Goal: Task Accomplishment & Management: Use online tool/utility

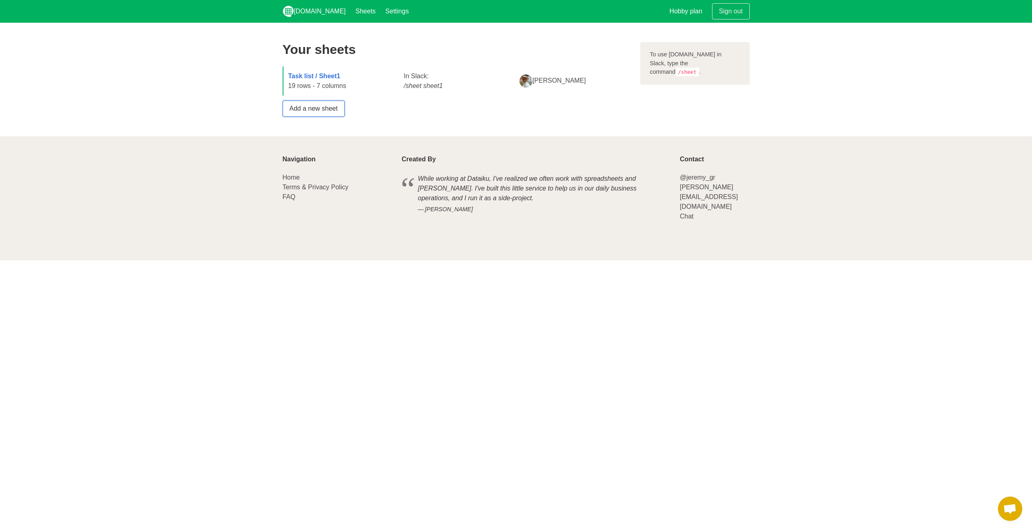
click at [327, 106] on link "Add a new sheet" at bounding box center [314, 109] width 62 height 16
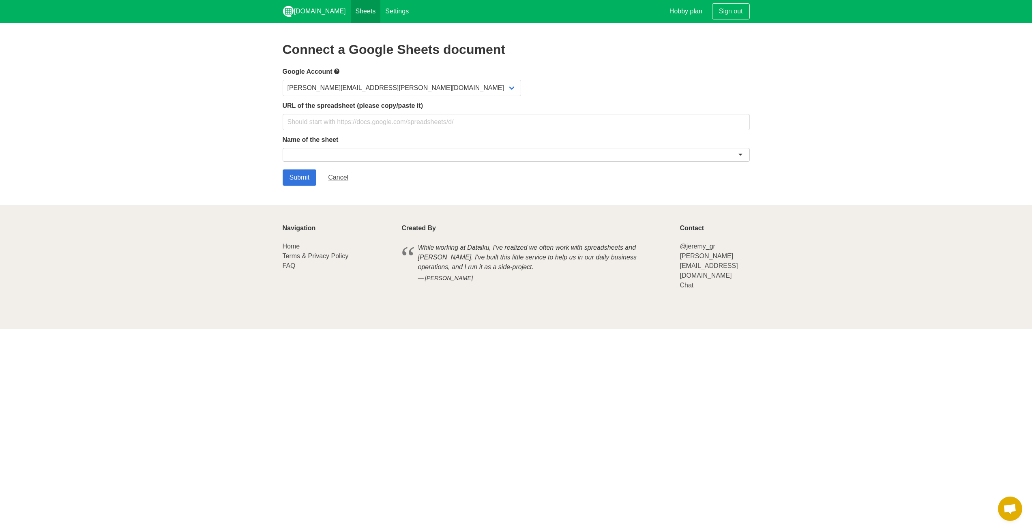
click at [351, 13] on link "Sheets" at bounding box center [366, 11] width 30 height 23
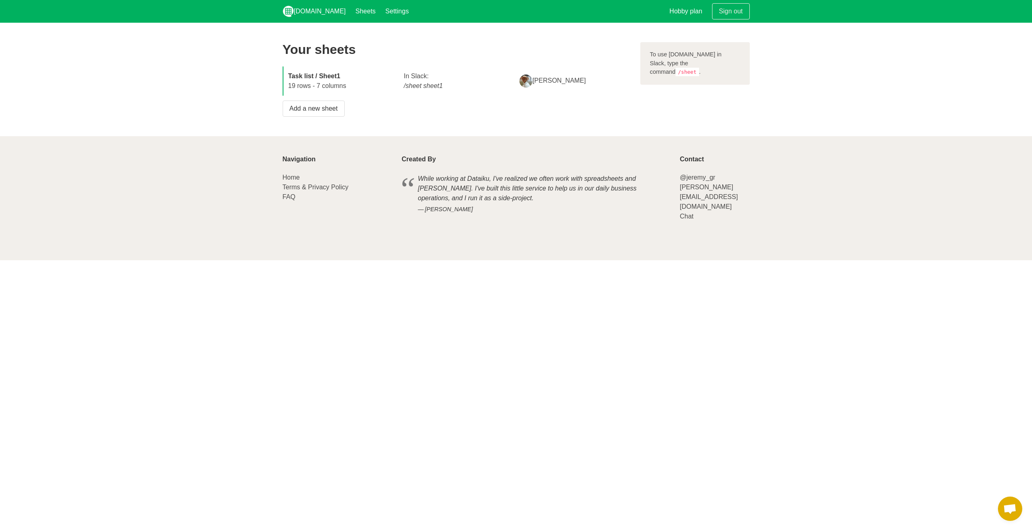
click at [319, 76] on strong "Task list / Sheet1" at bounding box center [314, 76] width 52 height 7
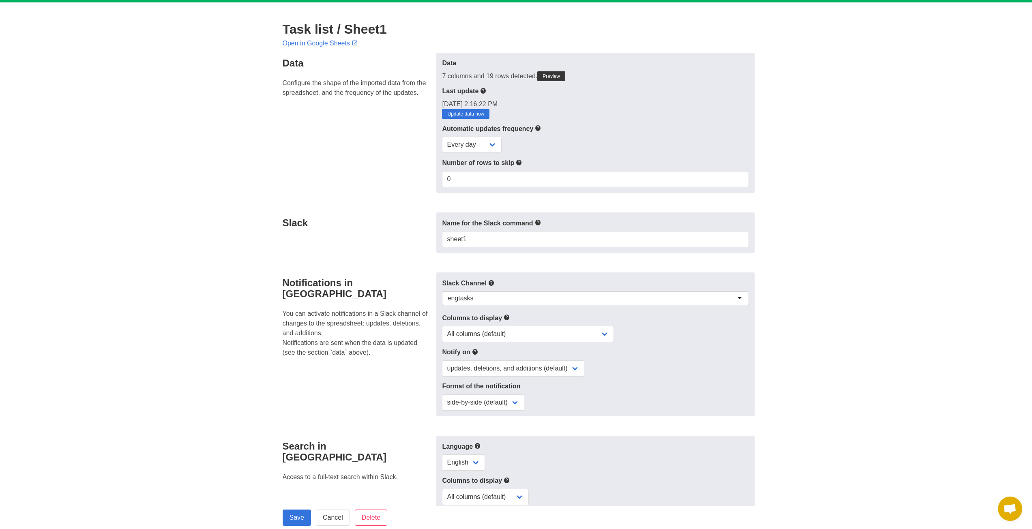
scroll to position [41, 0]
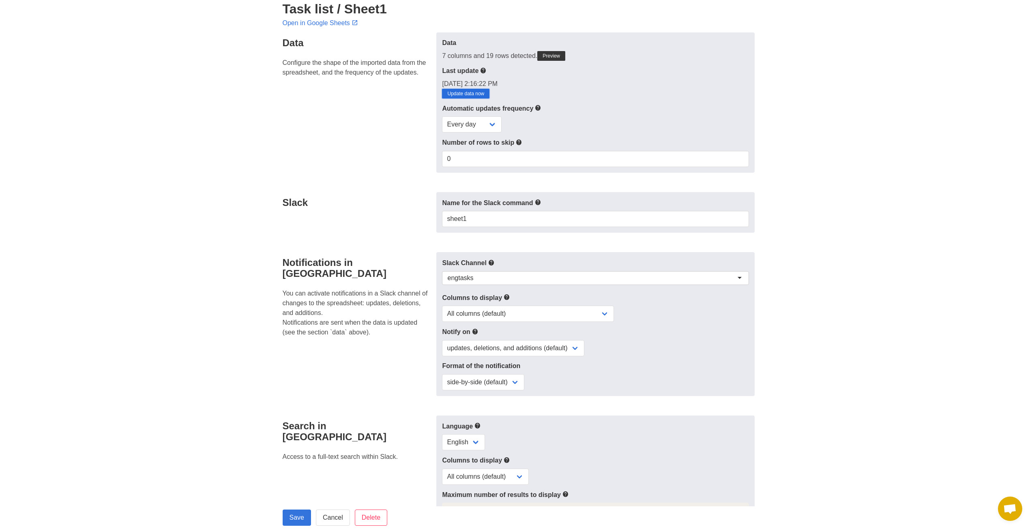
click at [477, 92] on link "Update data now" at bounding box center [465, 94] width 47 height 10
